Goal: Task Accomplishment & Management: Use online tool/utility

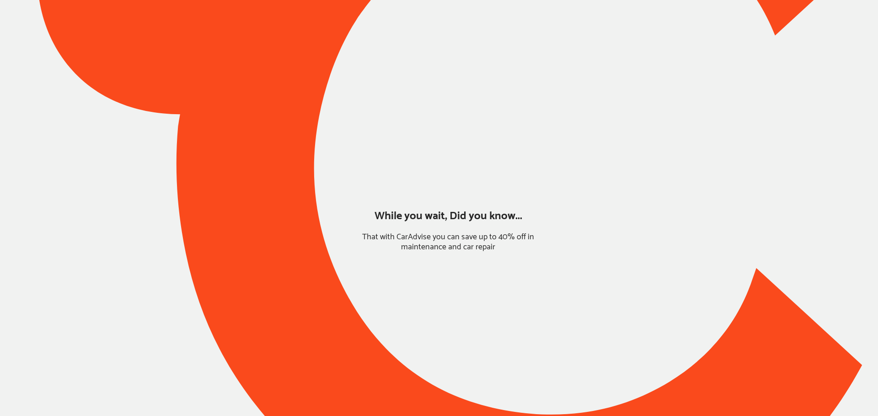
type input "*******"
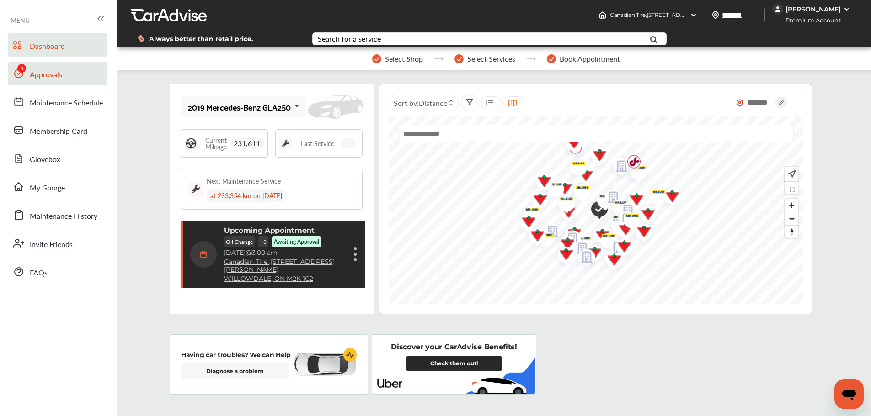
click at [45, 74] on span "Approvals" at bounding box center [46, 75] width 32 height 12
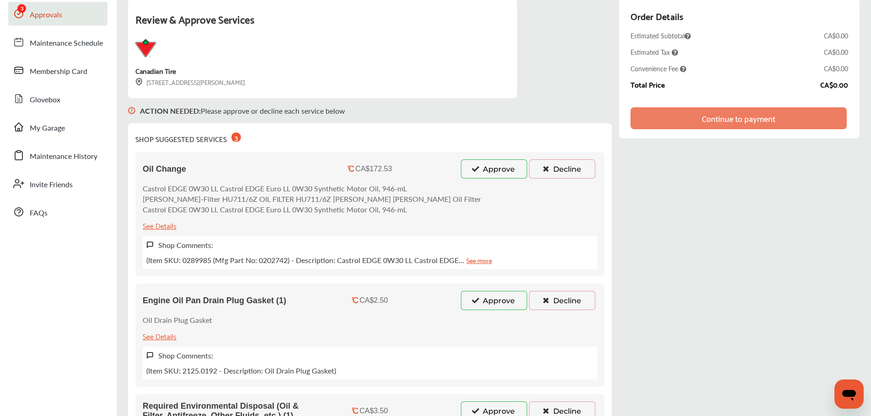
scroll to position [46, 0]
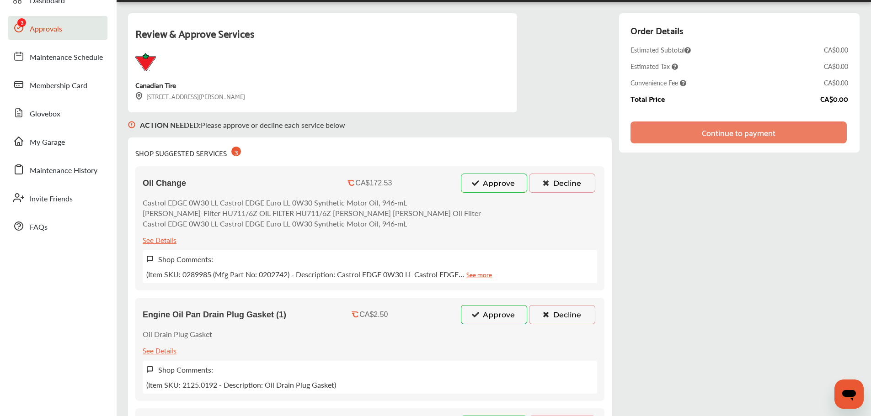
click at [500, 189] on button "Approve" at bounding box center [494, 183] width 66 height 19
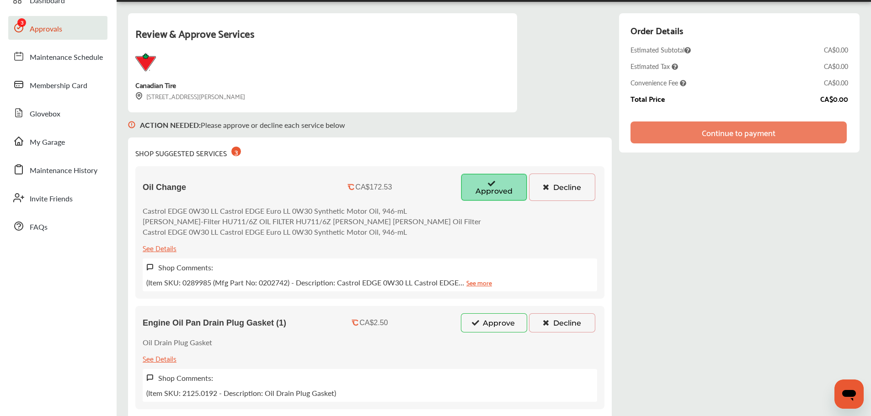
click at [492, 320] on button "Approve" at bounding box center [494, 323] width 66 height 19
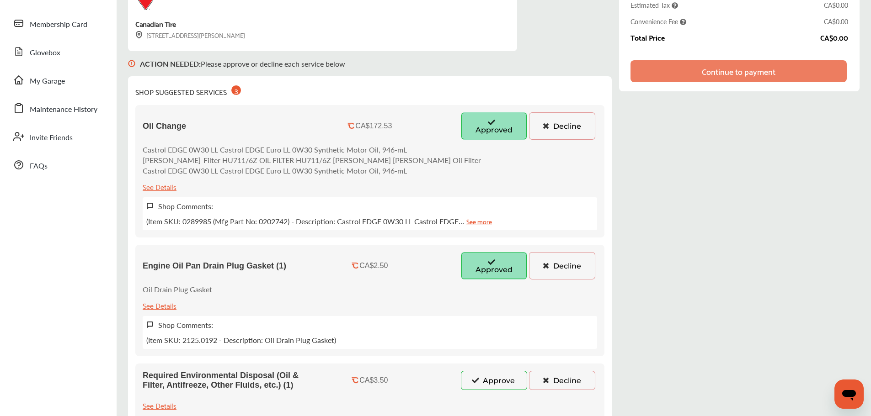
scroll to position [137, 0]
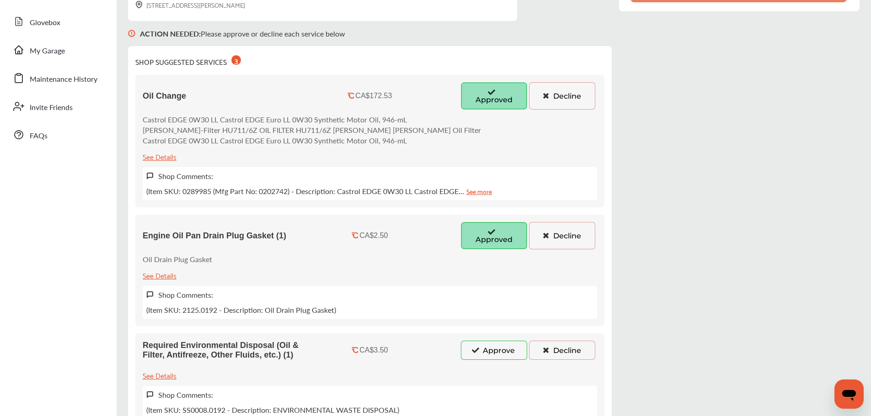
click at [493, 347] on button "Approve" at bounding box center [494, 350] width 66 height 19
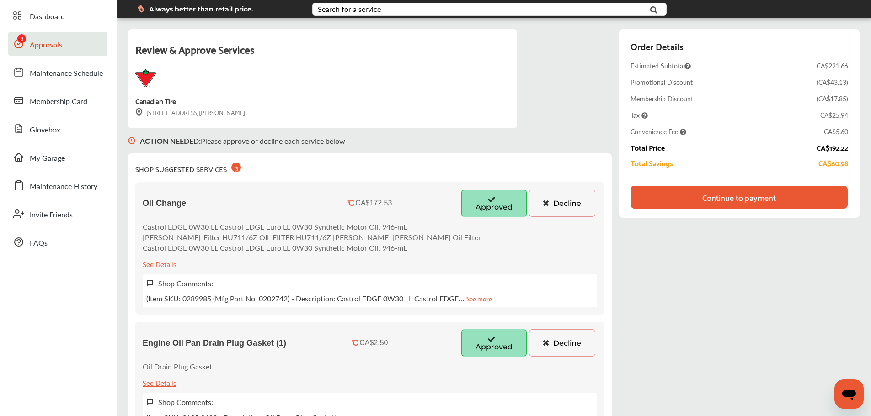
scroll to position [46, 0]
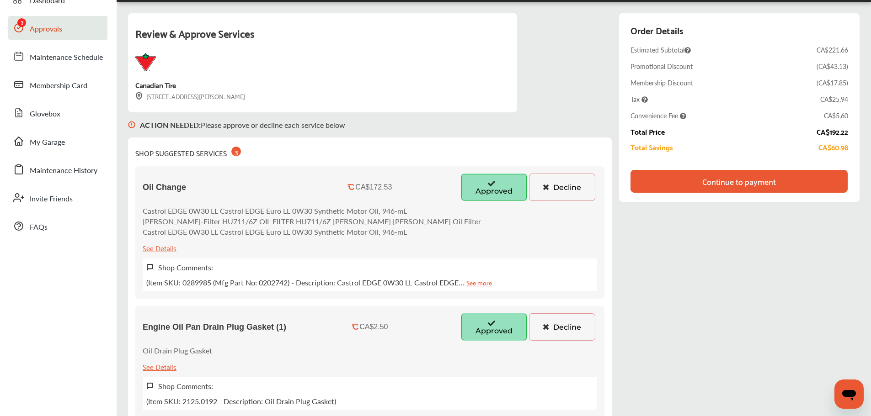
click at [792, 175] on div "Continue to payment" at bounding box center [738, 181] width 217 height 23
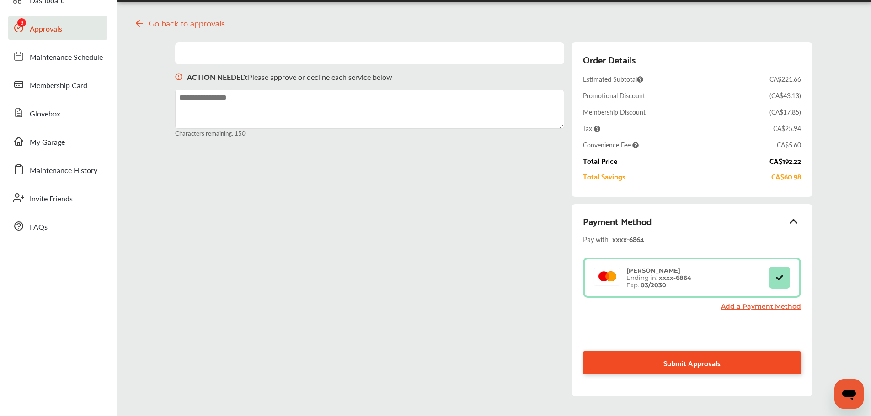
click at [663, 362] on link "Submit Approvals" at bounding box center [692, 363] width 218 height 23
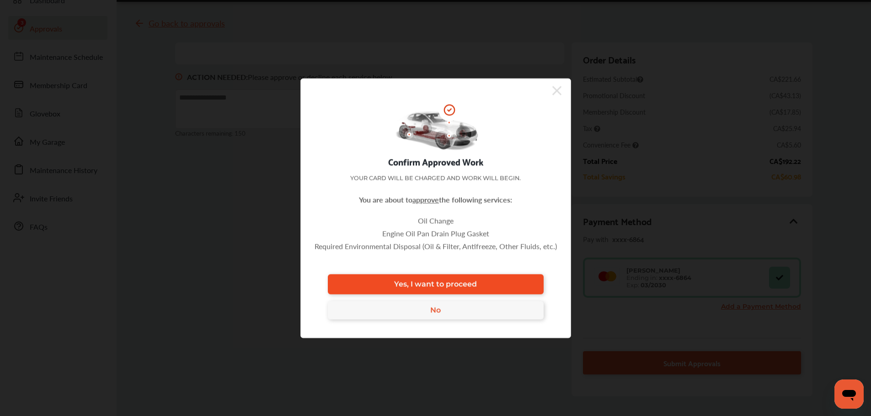
click at [496, 288] on link "Yes, I want to proceed" at bounding box center [436, 284] width 216 height 20
